Goal: Information Seeking & Learning: Learn about a topic

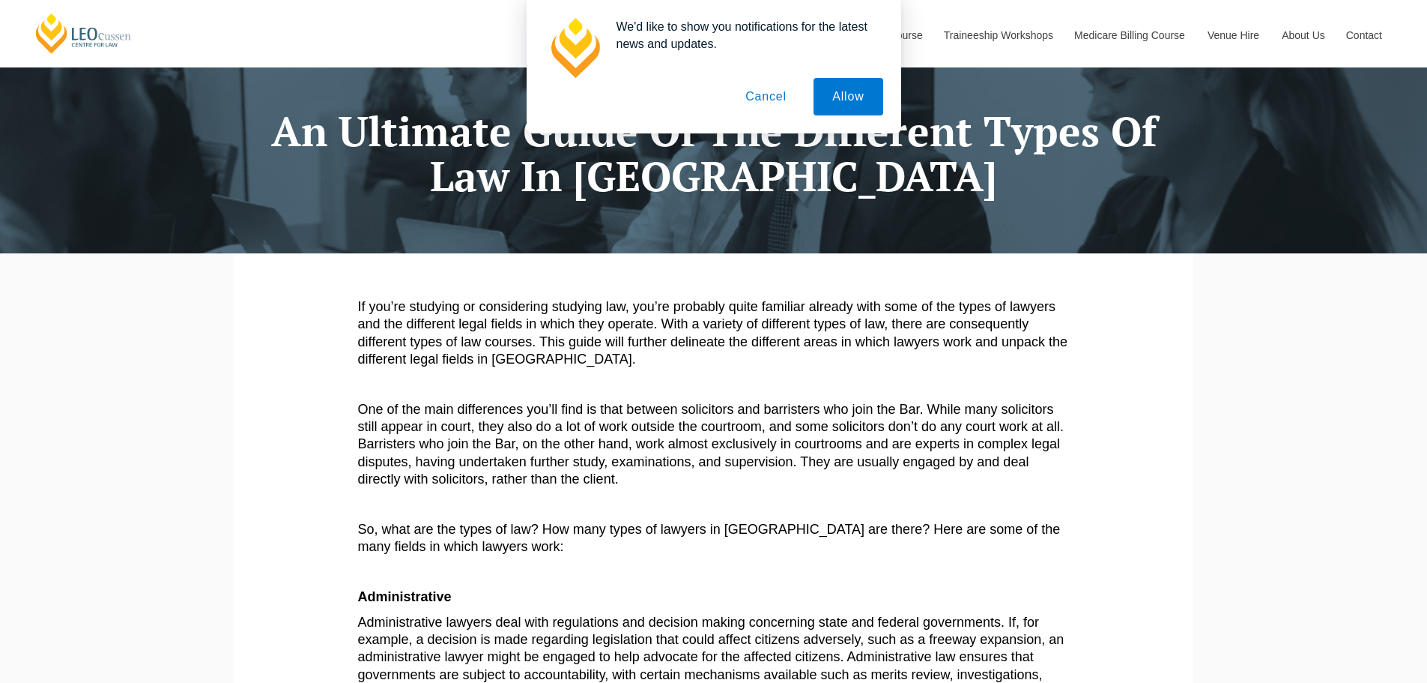
click at [768, 108] on button "Cancel" at bounding box center [766, 96] width 79 height 37
